Goal: Task Accomplishment & Management: Use online tool/utility

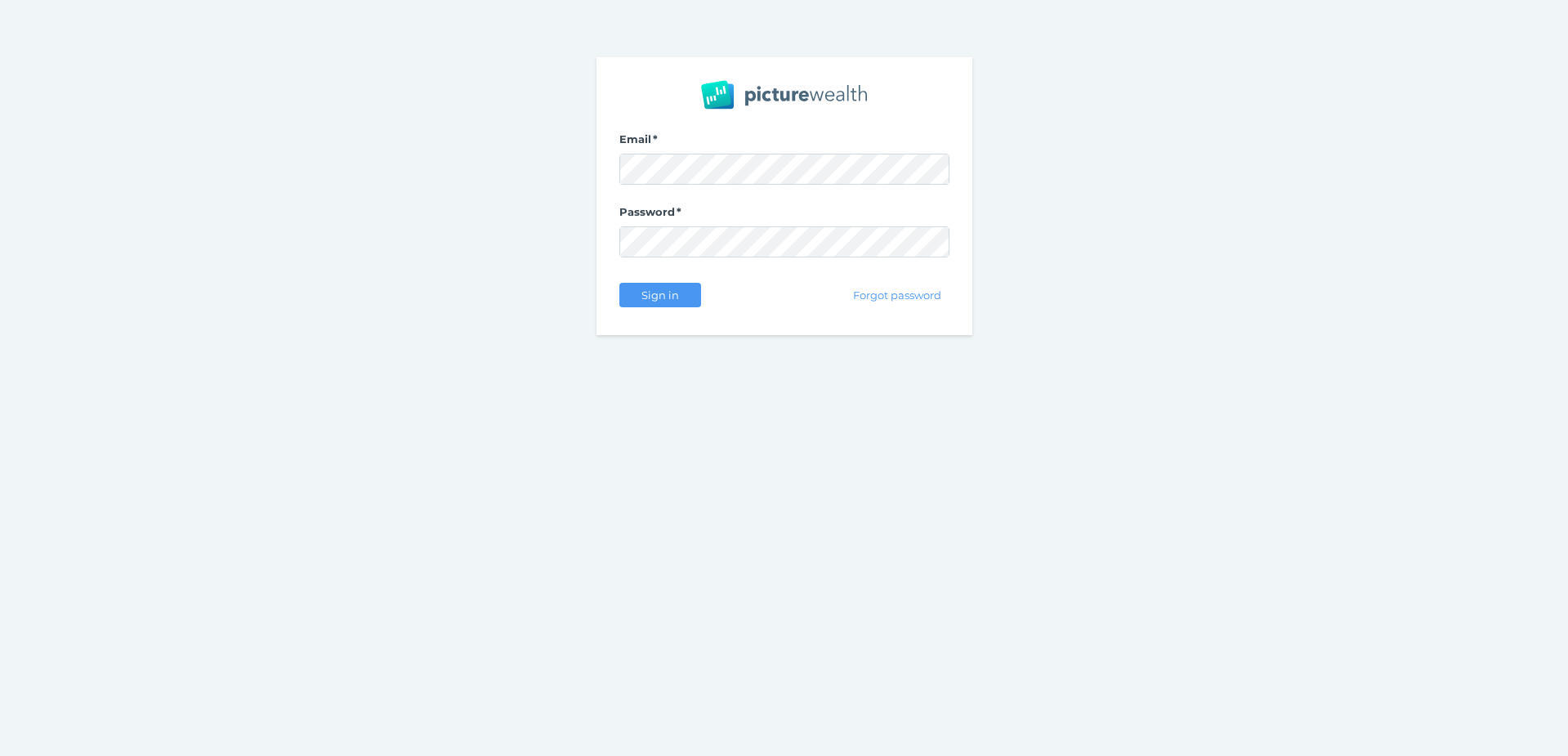
click at [0, 755] on nordpass-portal at bounding box center [0, 756] width 0 height 0
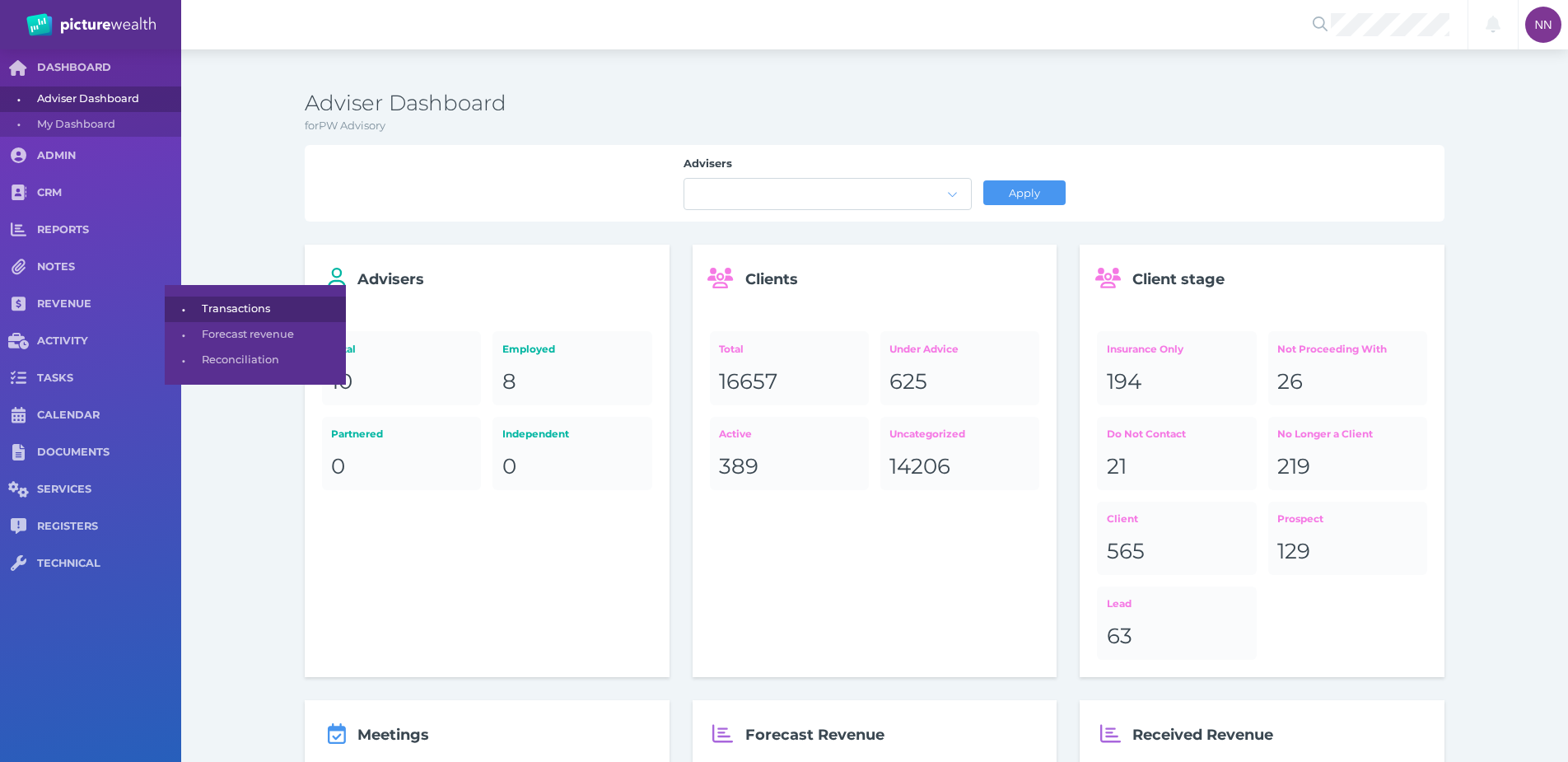
click at [226, 302] on span "Transactions" at bounding box center [270, 309] width 138 height 25
select select "25"
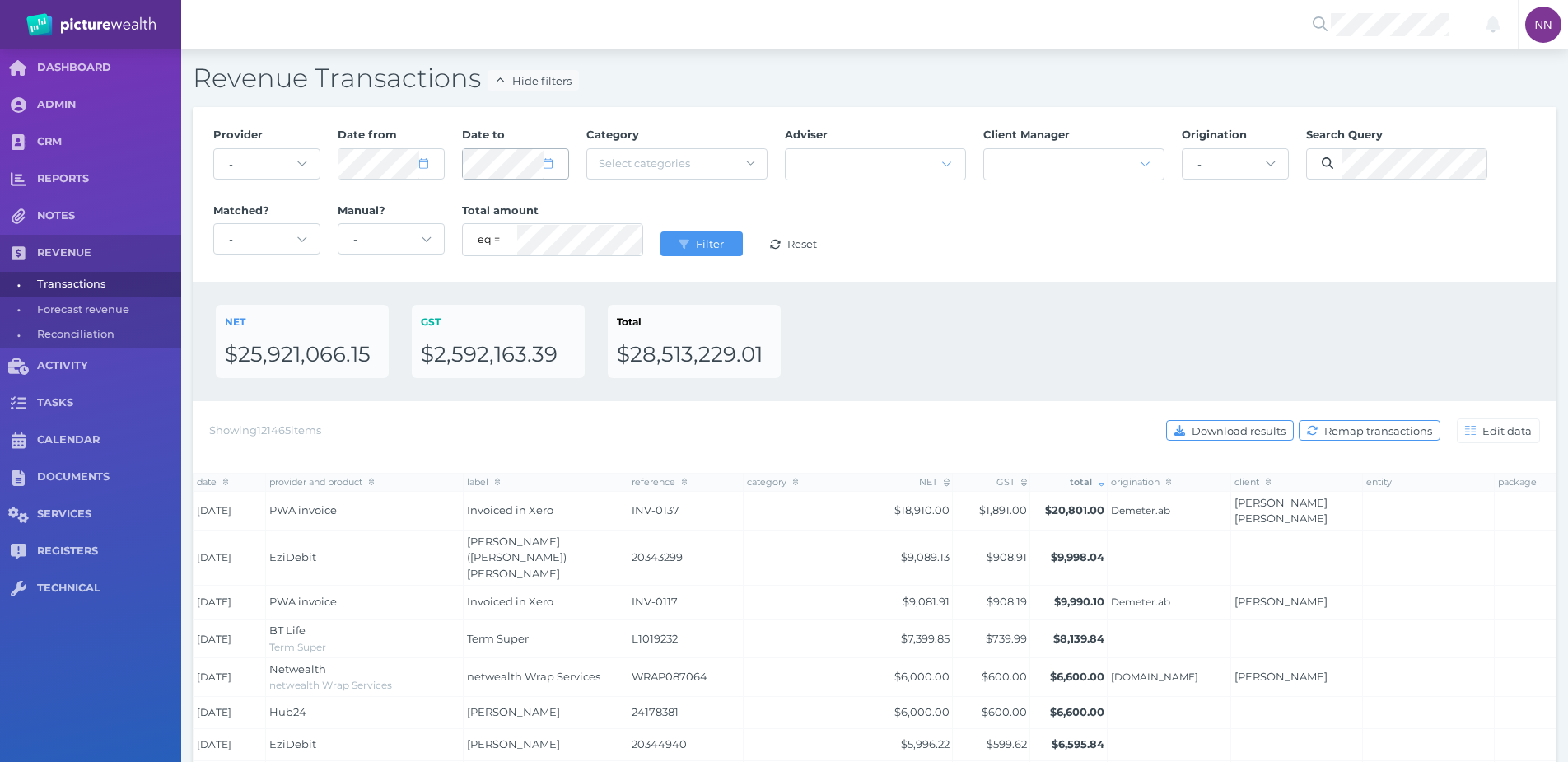
click at [554, 167] on span at bounding box center [556, 164] width 24 height 14
select select "9"
select select "2025"
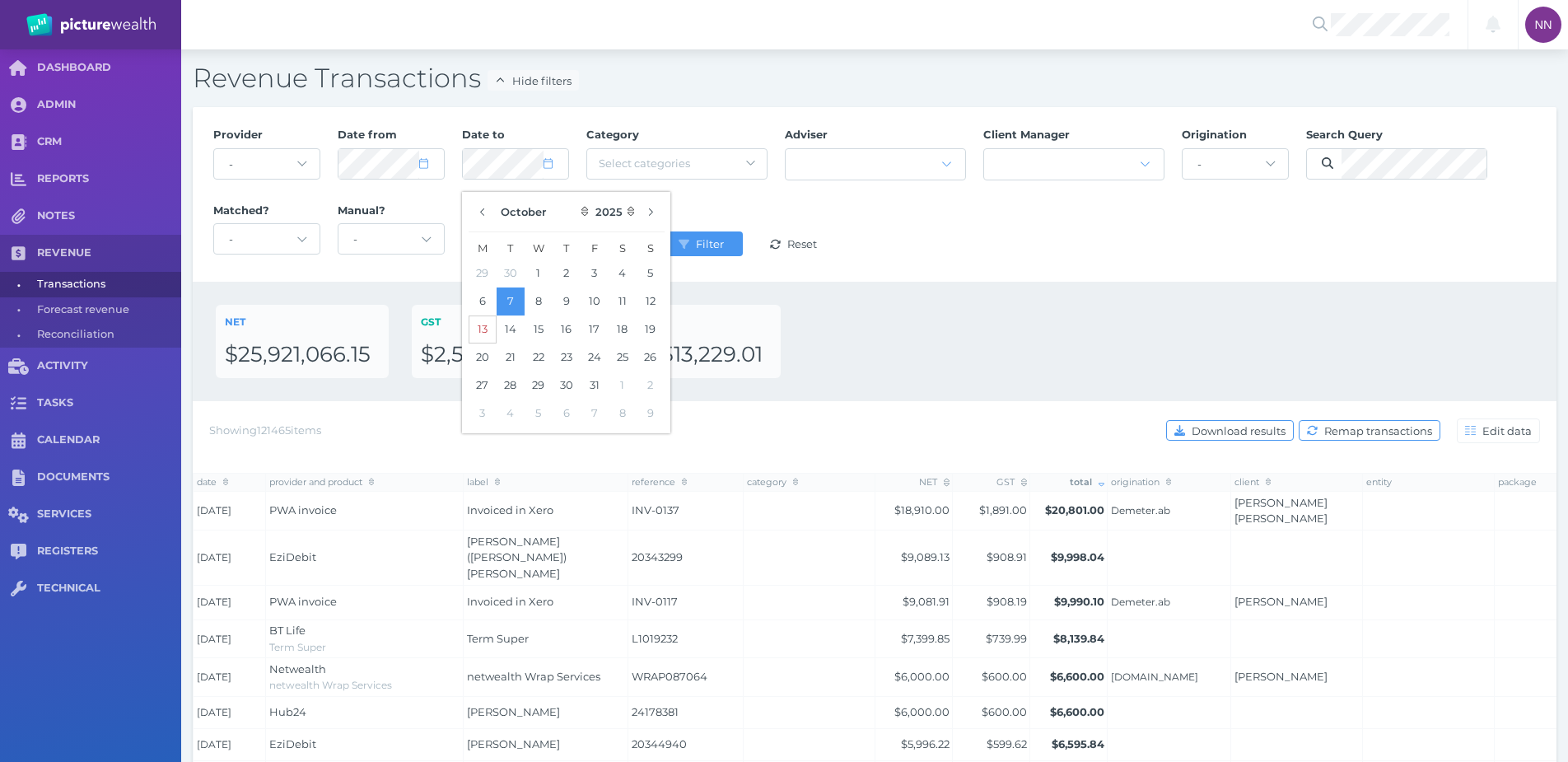
click at [489, 327] on button "13" at bounding box center [482, 329] width 28 height 28
click at [929, 307] on div "NET $25,921,066.15 GST $2,592,163.39 Total $28,513,229.01" at bounding box center [875, 342] width 1318 height 74
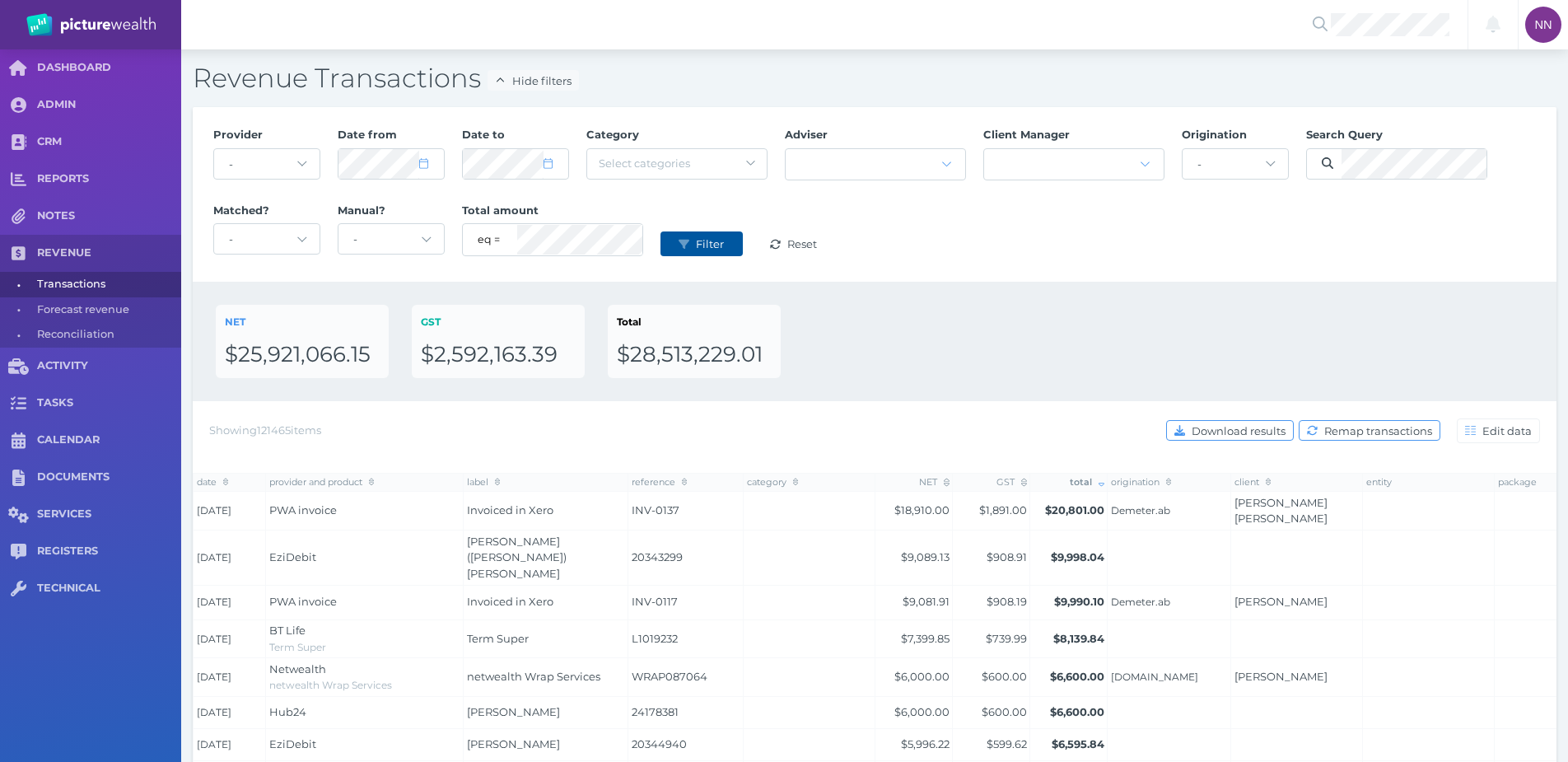
click at [715, 246] on span "Filter" at bounding box center [712, 244] width 39 height 14
click at [1264, 424] on span "Download results" at bounding box center [1241, 431] width 105 height 14
click at [1294, 13] on div "Notifications All clear! [PERSON_NAME] [PERSON_NAME][EMAIL_ADDRESS][PERSON_NAME…" at bounding box center [874, 24] width 1387 height 49
